Goal: Transaction & Acquisition: Purchase product/service

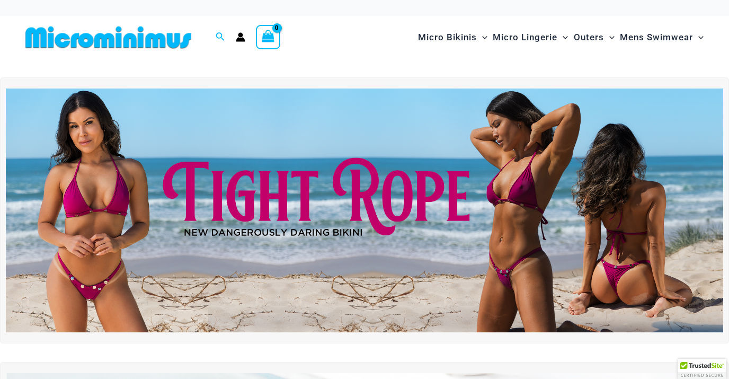
click at [215, 37] on div "Search for: Search Search" at bounding box center [220, 37] width 20 height 13
click at [220, 36] on icon "Search icon link" at bounding box center [220, 37] width 8 height 10
click at [243, 36] on input "Search for: Search" at bounding box center [288, 37] width 125 height 31
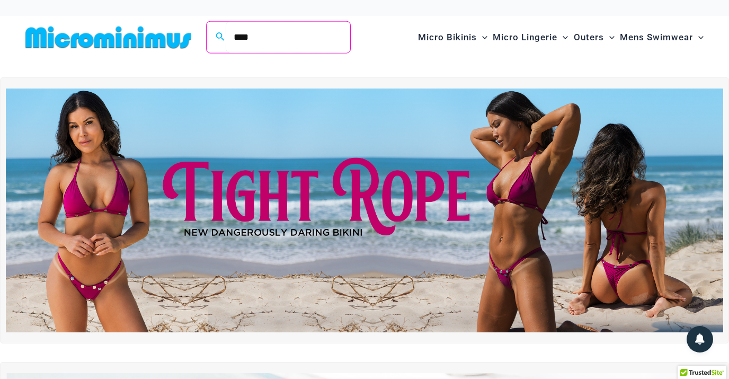
type input "****"
click button "Search" at bounding box center [0, 0] width 0 height 0
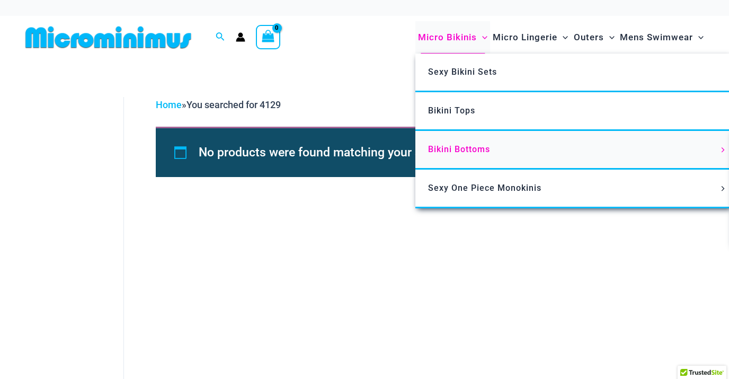
click at [455, 152] on span "Bikini Bottoms" at bounding box center [459, 149] width 62 height 10
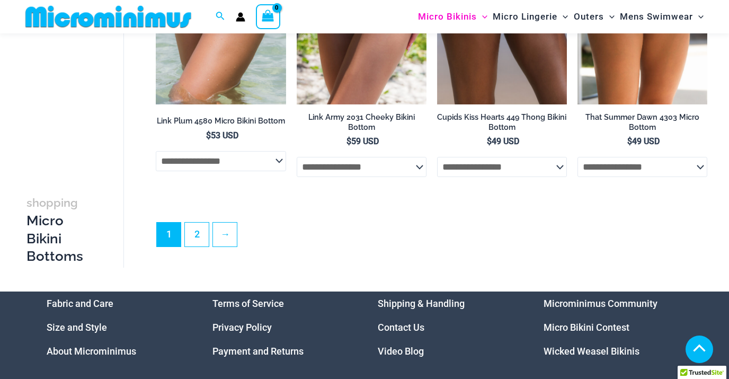
scroll to position [2847, 0]
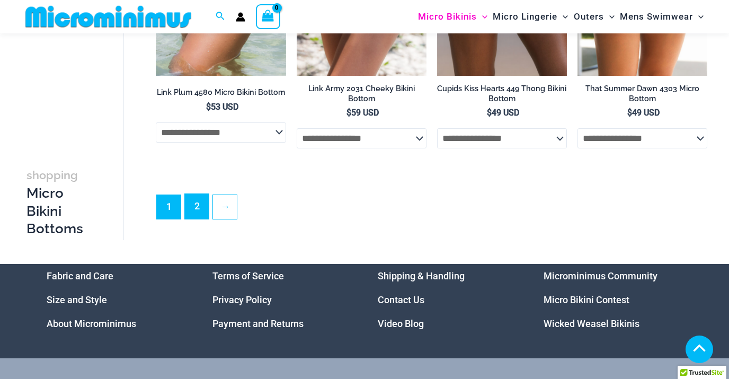
click at [199, 218] on link "2" at bounding box center [197, 206] width 24 height 25
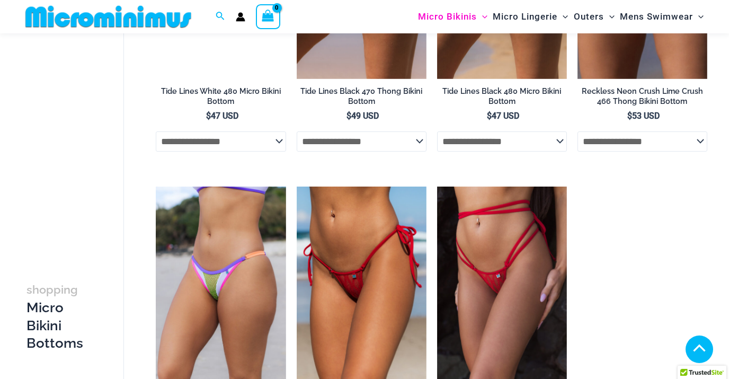
scroll to position [1156, 0]
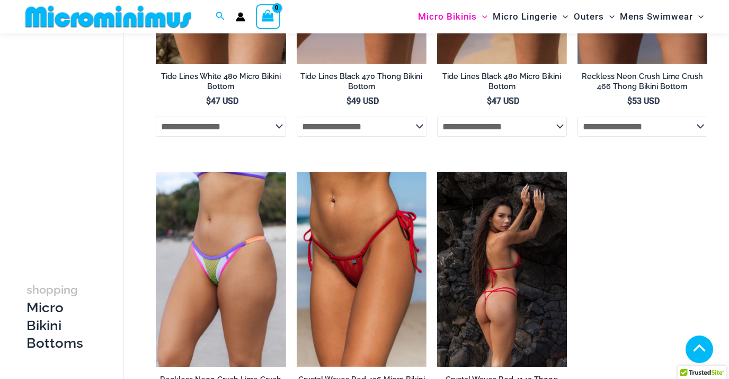
click at [513, 269] on img at bounding box center [502, 269] width 130 height 195
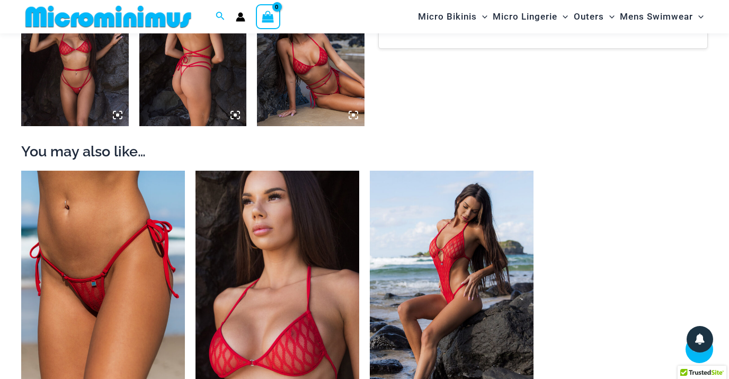
scroll to position [887, 0]
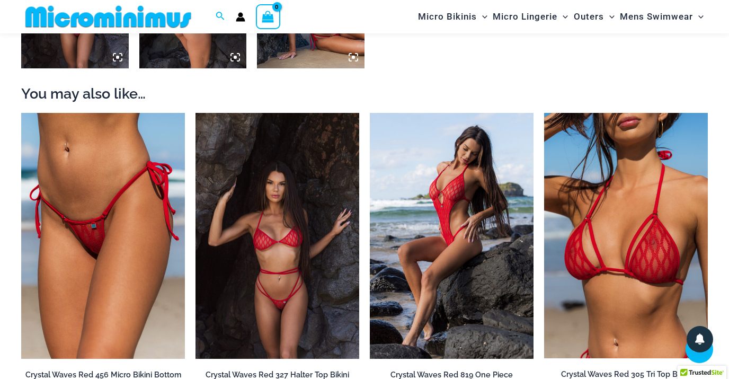
click at [299, 229] on img at bounding box center [278, 236] width 164 height 246
